Goal: Transaction & Acquisition: Purchase product/service

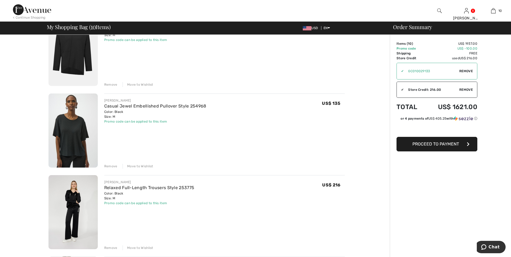
scroll to position [377, 0]
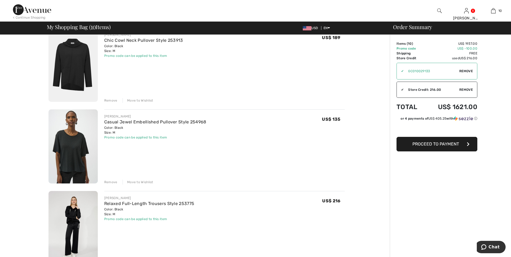
click at [77, 158] on img at bounding box center [72, 146] width 49 height 74
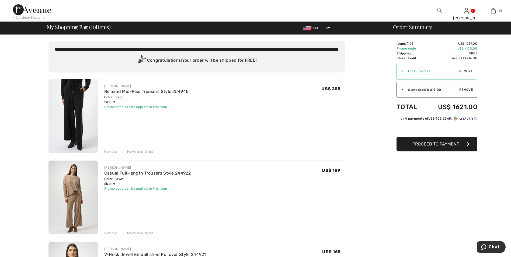
click at [73, 184] on img at bounding box center [72, 198] width 49 height 74
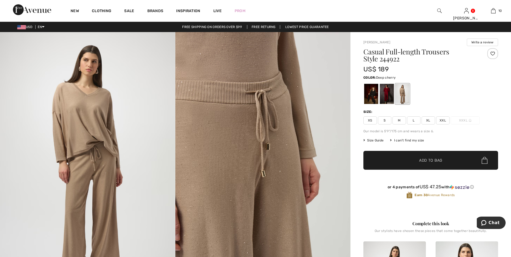
click at [384, 96] on div at bounding box center [387, 94] width 14 height 20
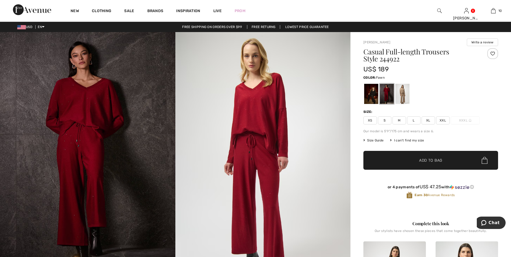
click at [406, 93] on div at bounding box center [402, 94] width 14 height 20
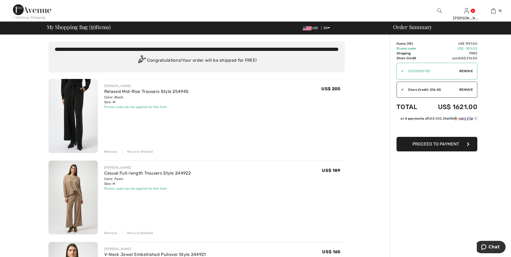
click at [442, 146] on span "Proceed to Payment" at bounding box center [435, 143] width 47 height 5
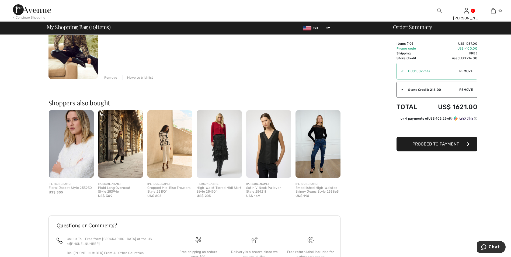
scroll to position [851, 0]
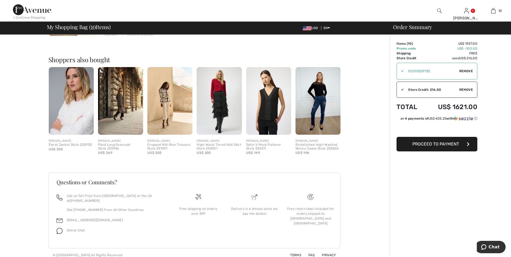
click at [168, 118] on img at bounding box center [169, 101] width 45 height 68
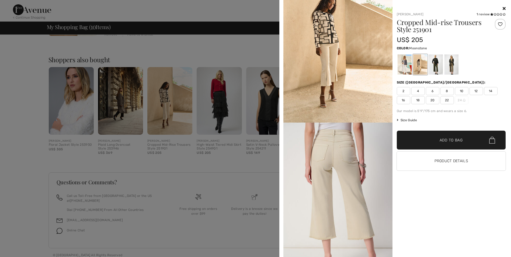
scroll to position [0, 0]
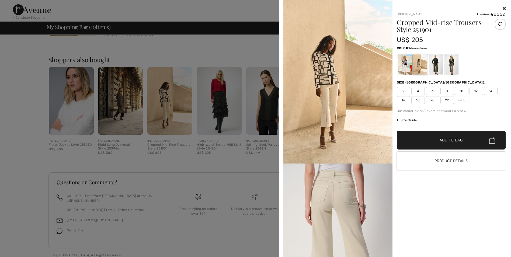
click at [505, 8] on icon at bounding box center [504, 8] width 3 height 4
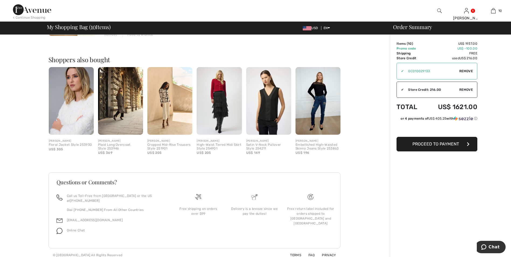
click at [320, 108] on img at bounding box center [318, 101] width 45 height 68
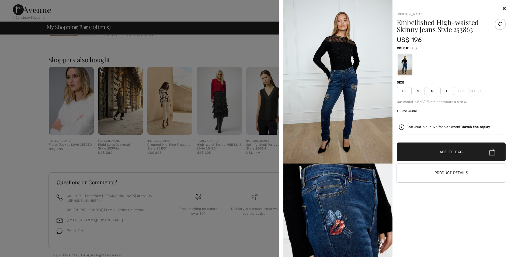
click at [504, 7] on icon at bounding box center [504, 8] width 3 height 4
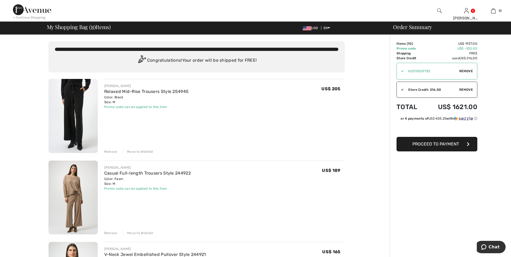
click at [432, 147] on button "Proceed to Payment" at bounding box center [437, 144] width 81 height 15
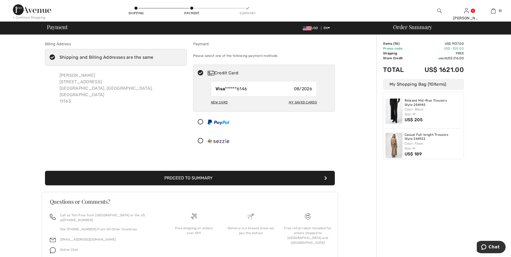
click at [178, 176] on button "Proceed to Summary" at bounding box center [190, 178] width 290 height 15
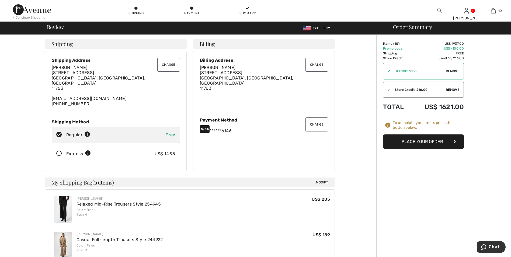
click at [423, 144] on button "Place Your Order" at bounding box center [423, 141] width 81 height 15
